Goal: Find specific page/section: Find specific page/section

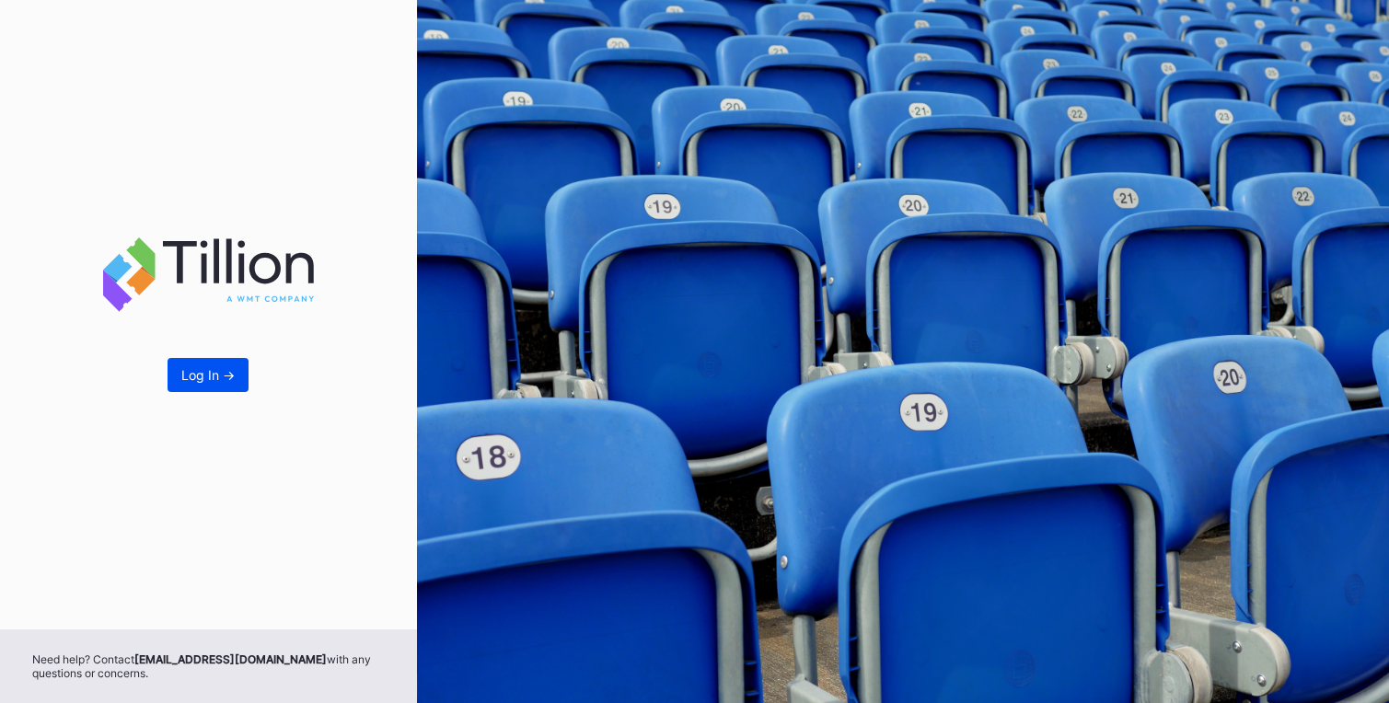
click at [221, 376] on div "Log In ->" at bounding box center [207, 375] width 53 height 16
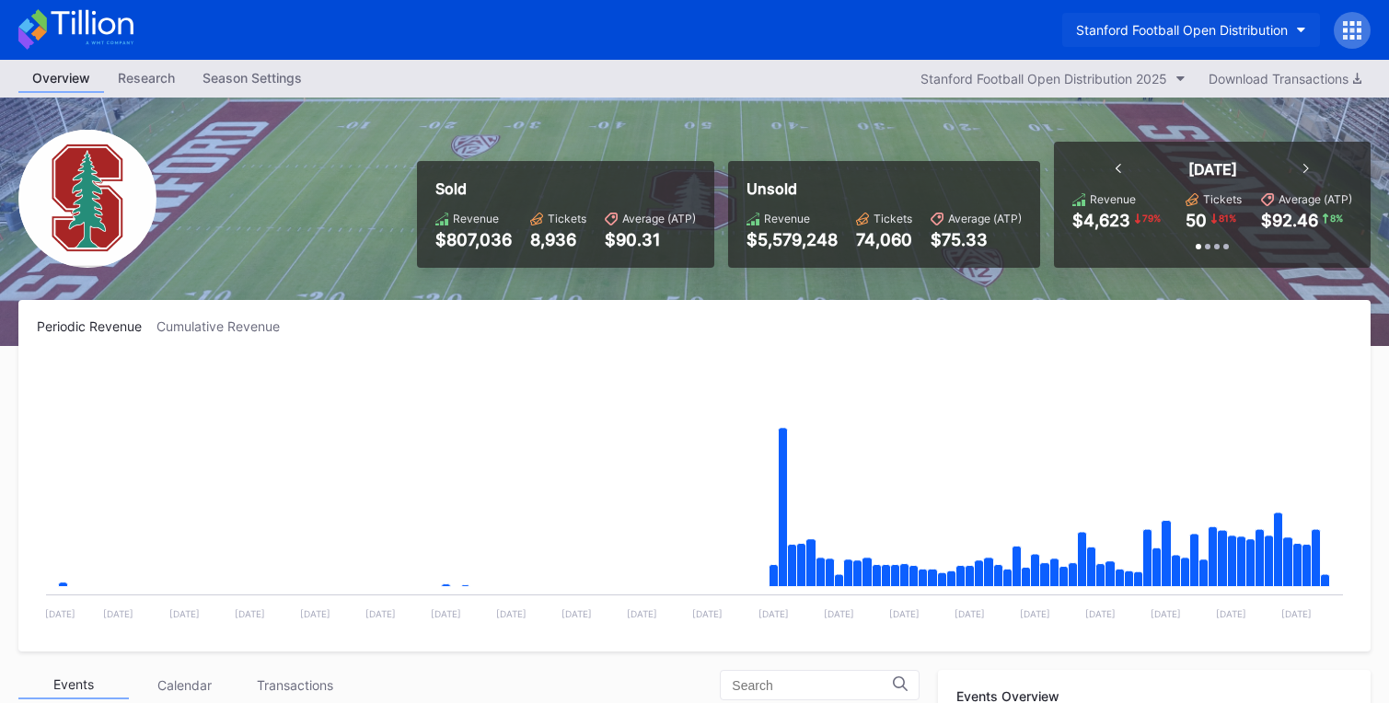
click at [1264, 27] on div "Stanford Football Open Distribution" at bounding box center [1182, 30] width 212 height 16
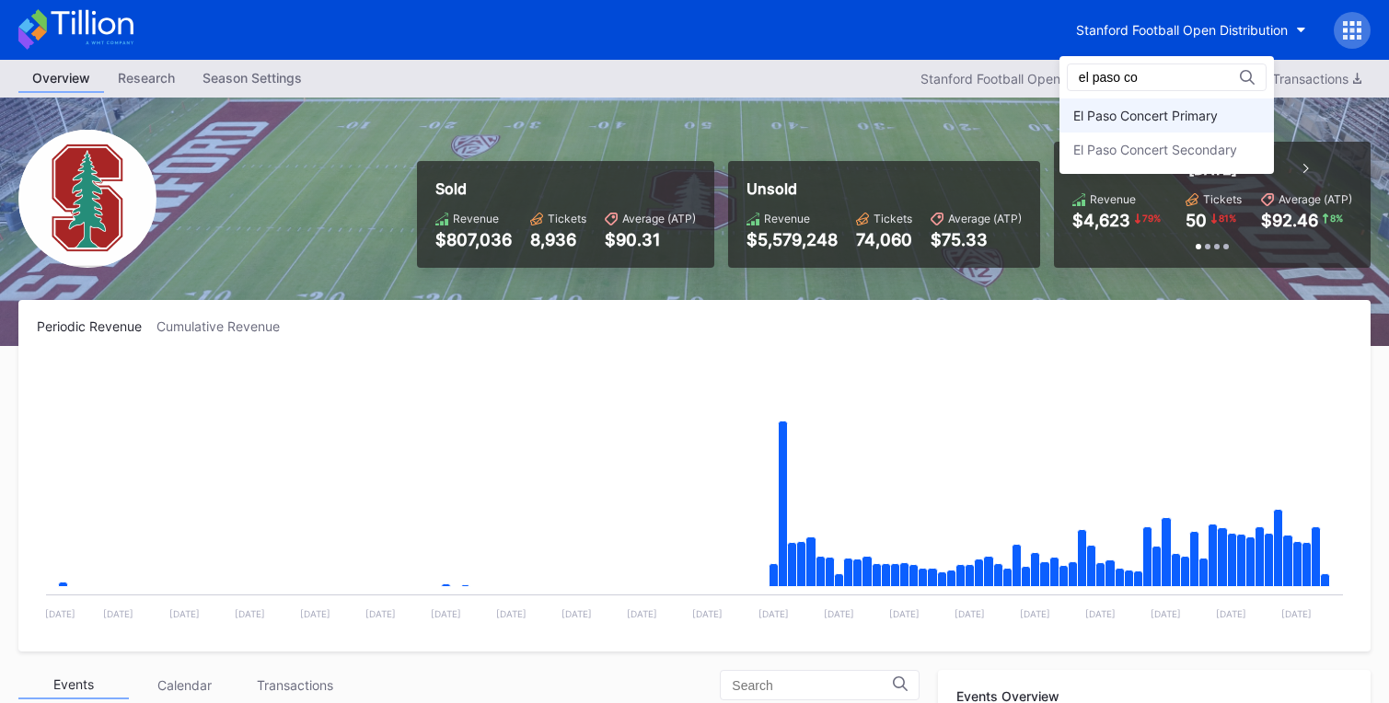
type input "el paso co"
click at [1223, 109] on div "El Paso Concert Primary" at bounding box center [1167, 116] width 215 height 34
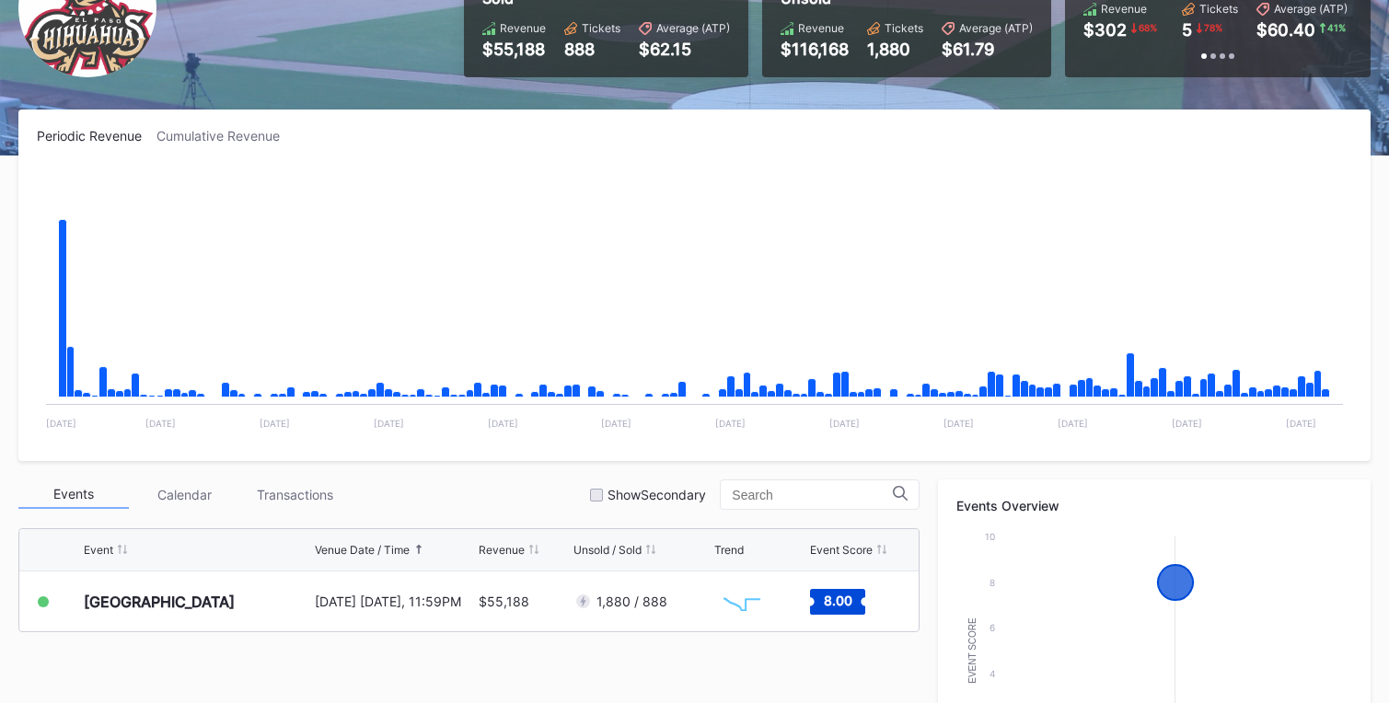
scroll to position [195, 0]
